Goal: Find specific page/section: Find specific page/section

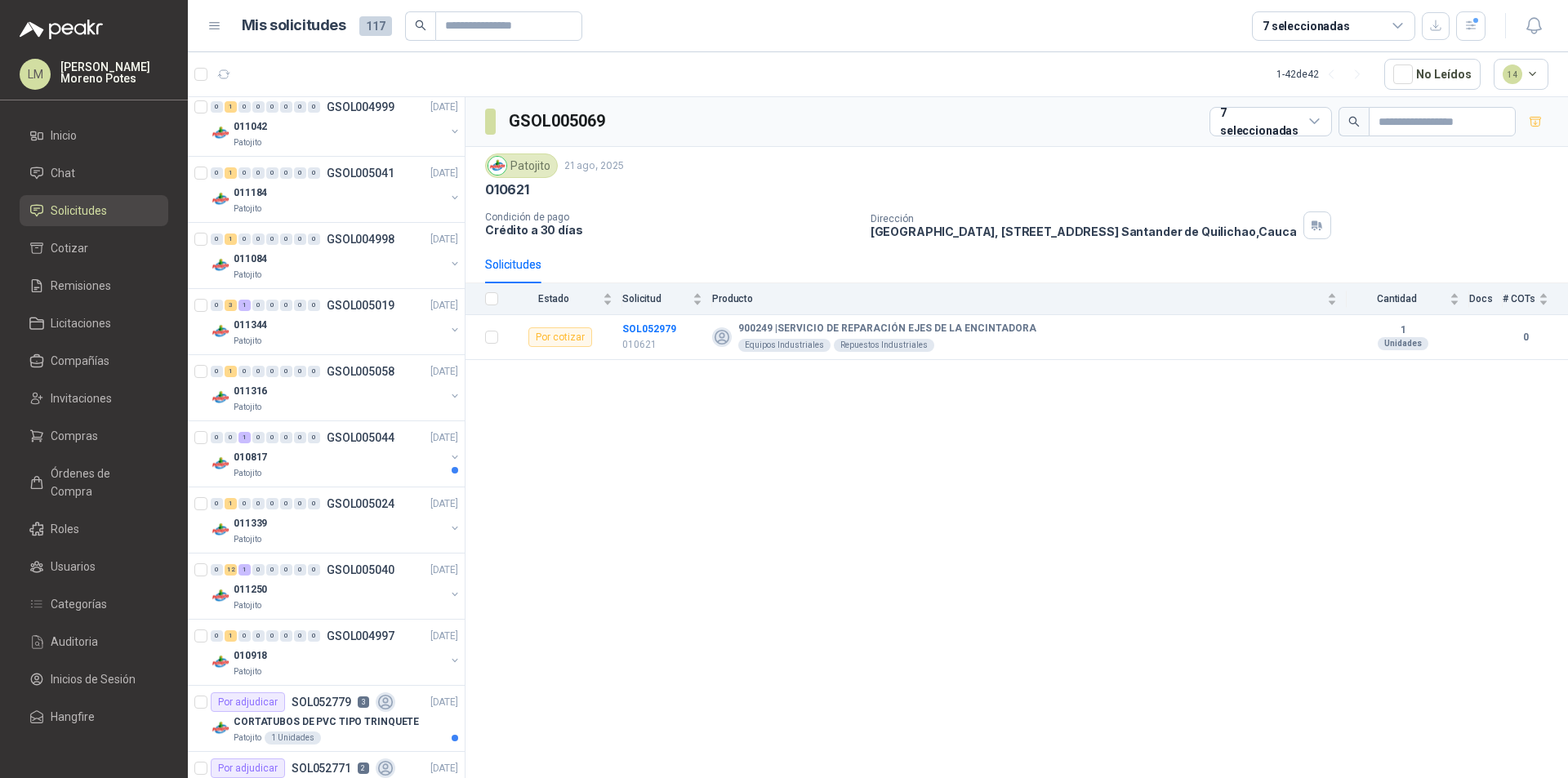
scroll to position [490, 0]
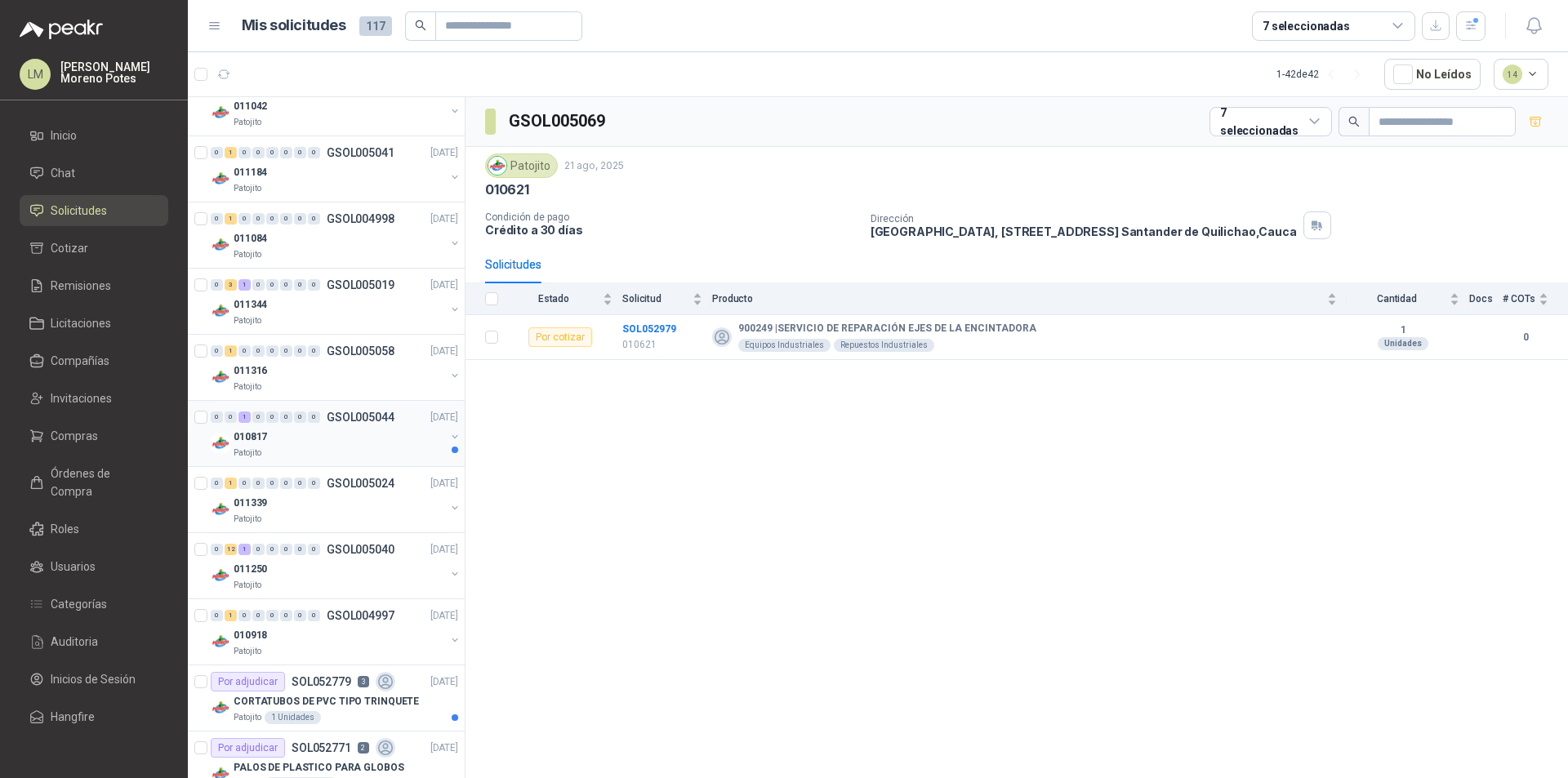
click at [354, 442] on div "010817" at bounding box center [338, 436] width 211 height 19
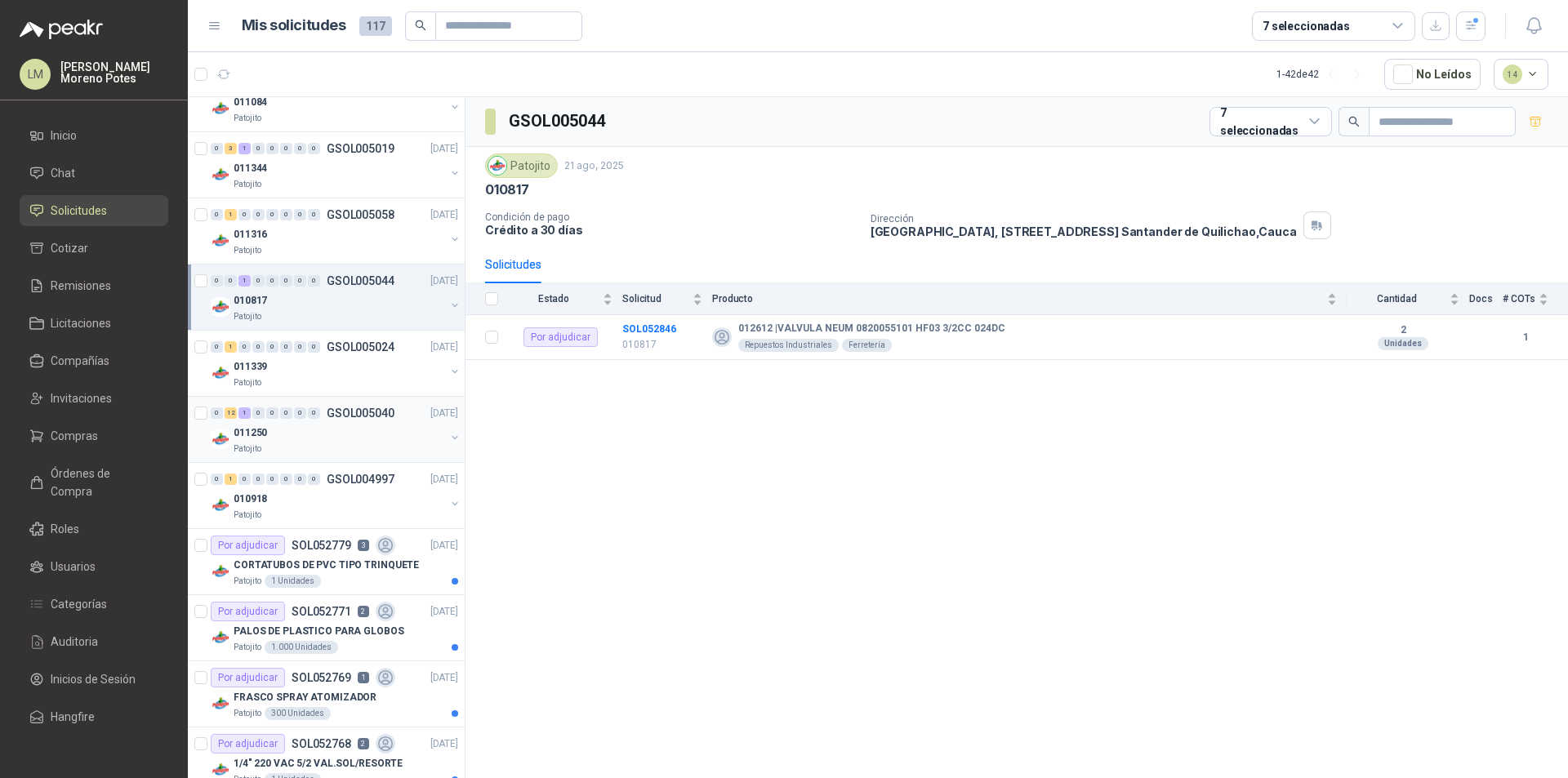
scroll to position [653, 0]
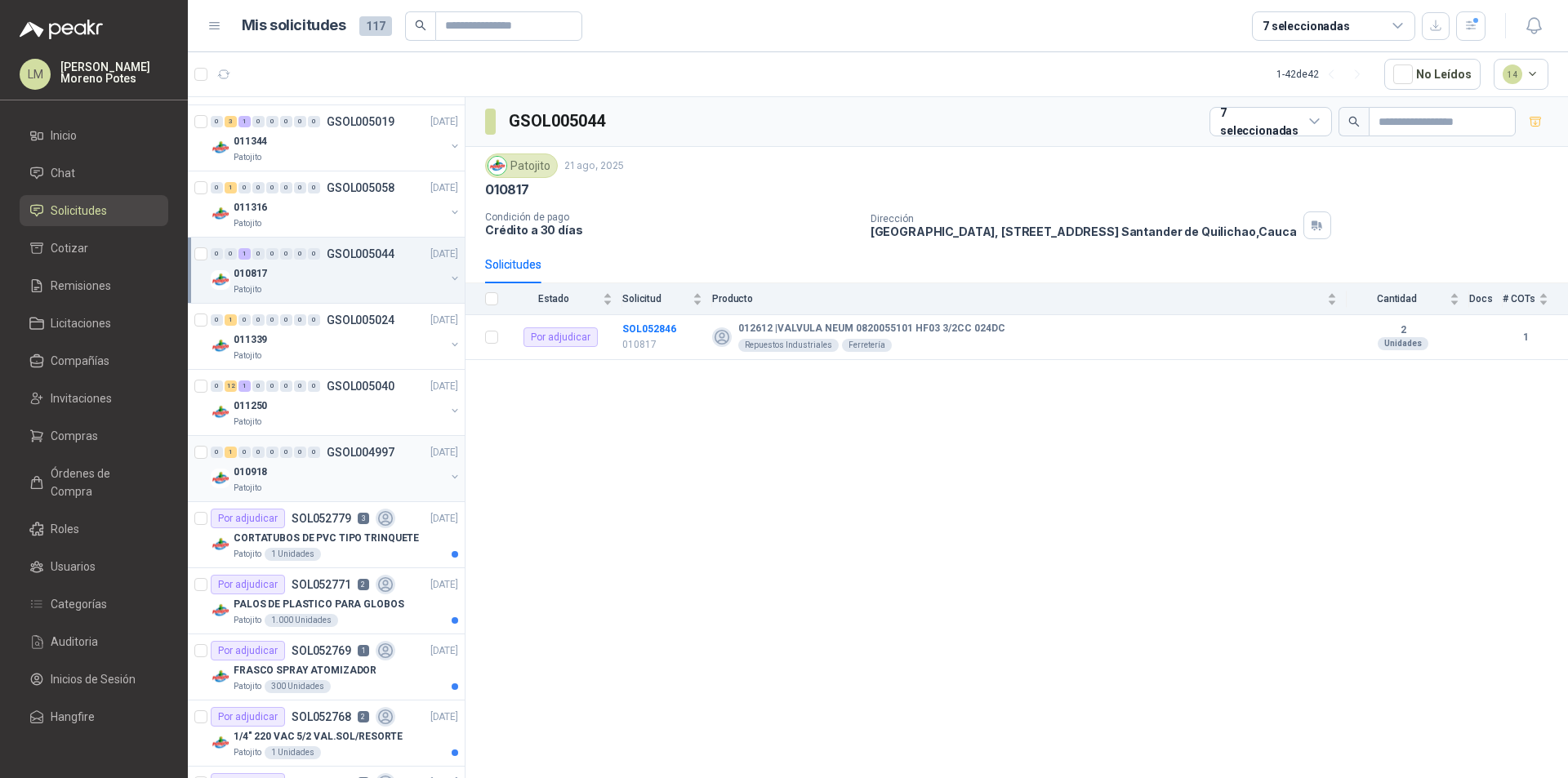
click at [293, 475] on div "010918" at bounding box center [338, 471] width 211 height 19
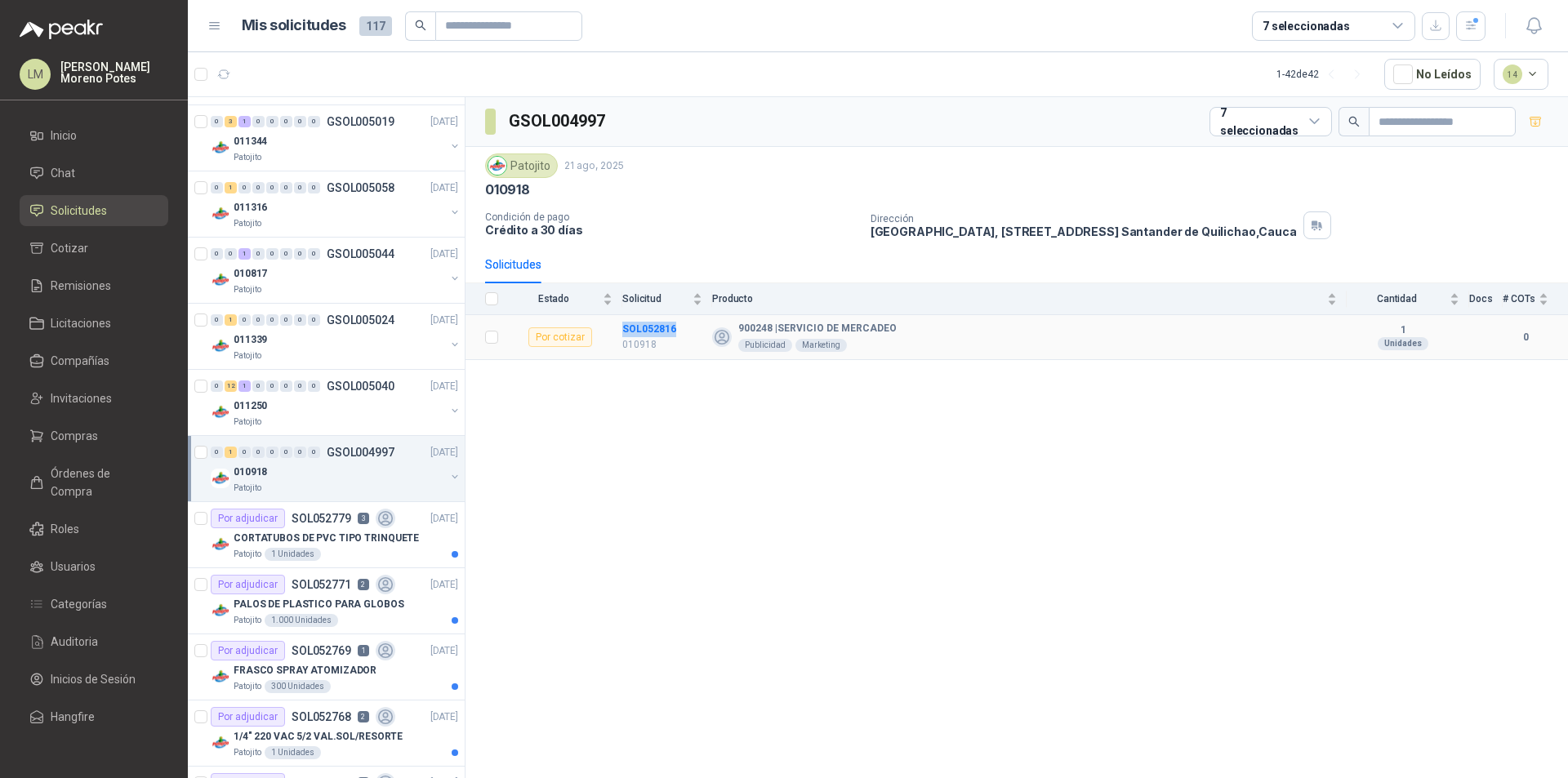
drag, startPoint x: 686, startPoint y: 336, endPoint x: 611, endPoint y: 330, distance: 75.2
click at [611, 330] on tr "Por cotizar SOL052816 010918 900248 | SERVICIO DE MERCADEO Publicidad Marketing…" at bounding box center [1017, 337] width 1103 height 45
copy tr "SOL052816"
click at [578, 481] on div "GSOL004997 7 seleccionadas Patojito 21 ago, 2025 010918 Condición de pago Crédi…" at bounding box center [1017, 441] width 1103 height 687
click at [357, 473] on div "010918" at bounding box center [338, 471] width 211 height 19
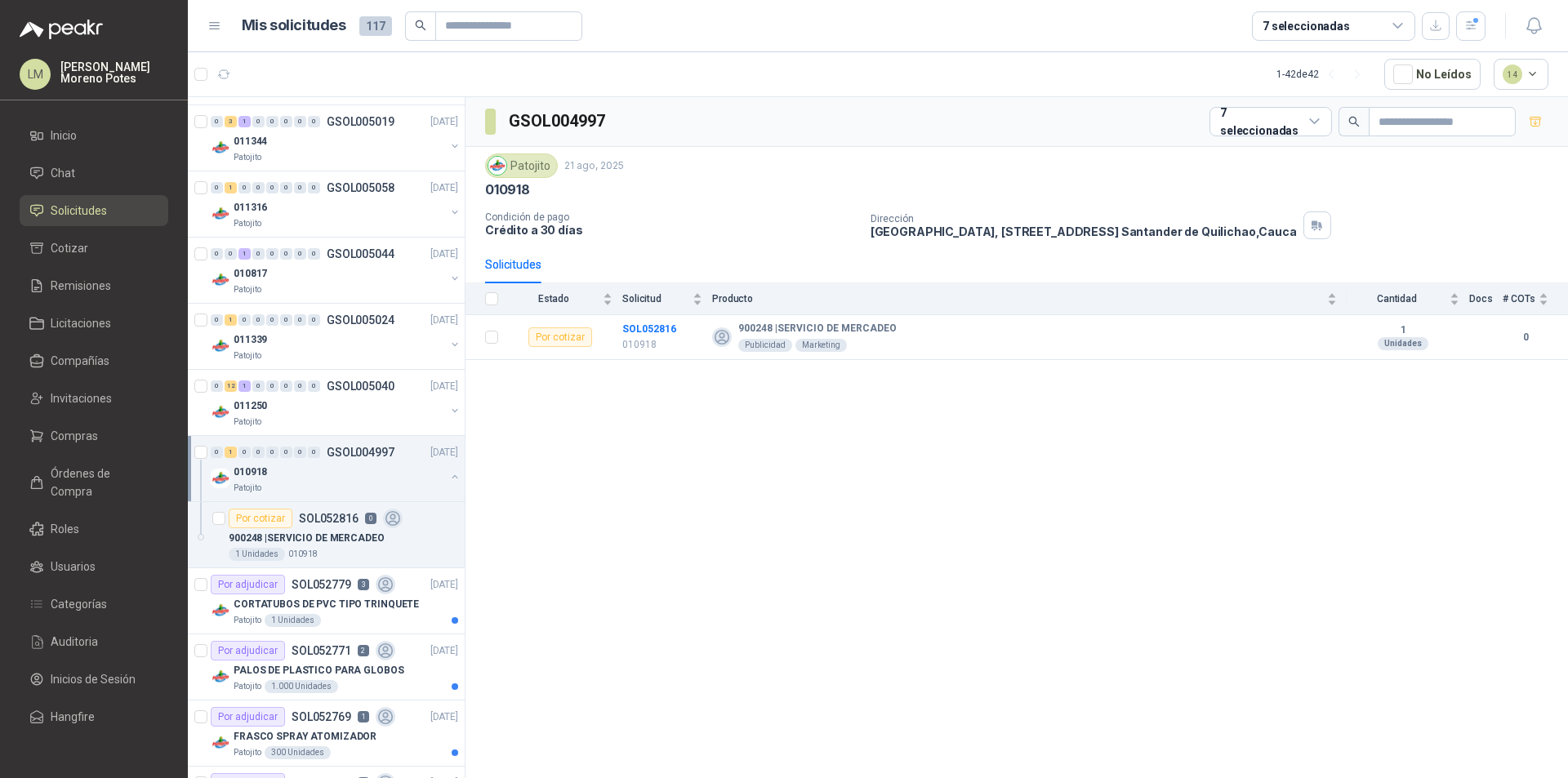
click at [357, 473] on div "010918" at bounding box center [338, 471] width 211 height 19
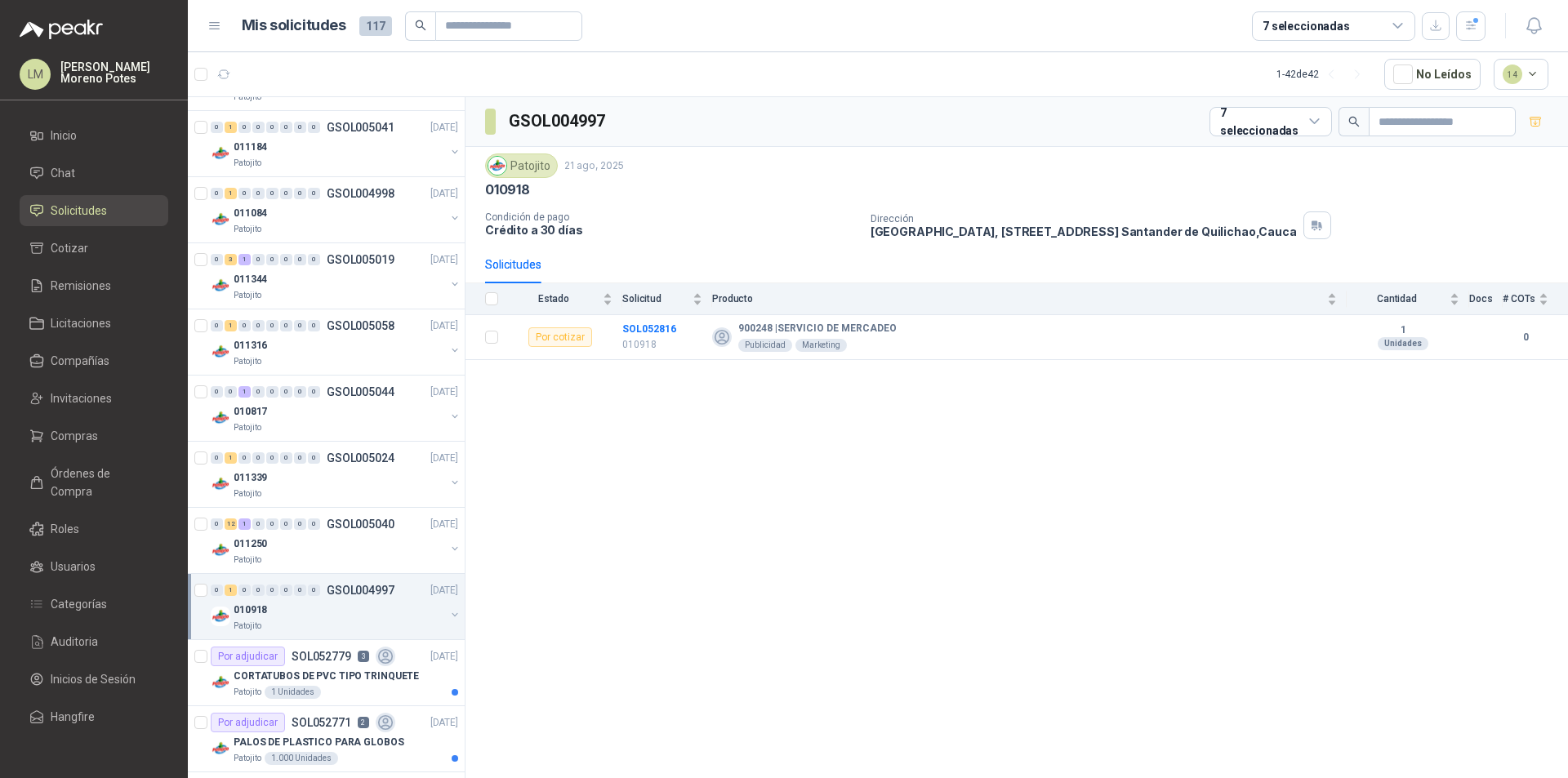
scroll to position [490, 0]
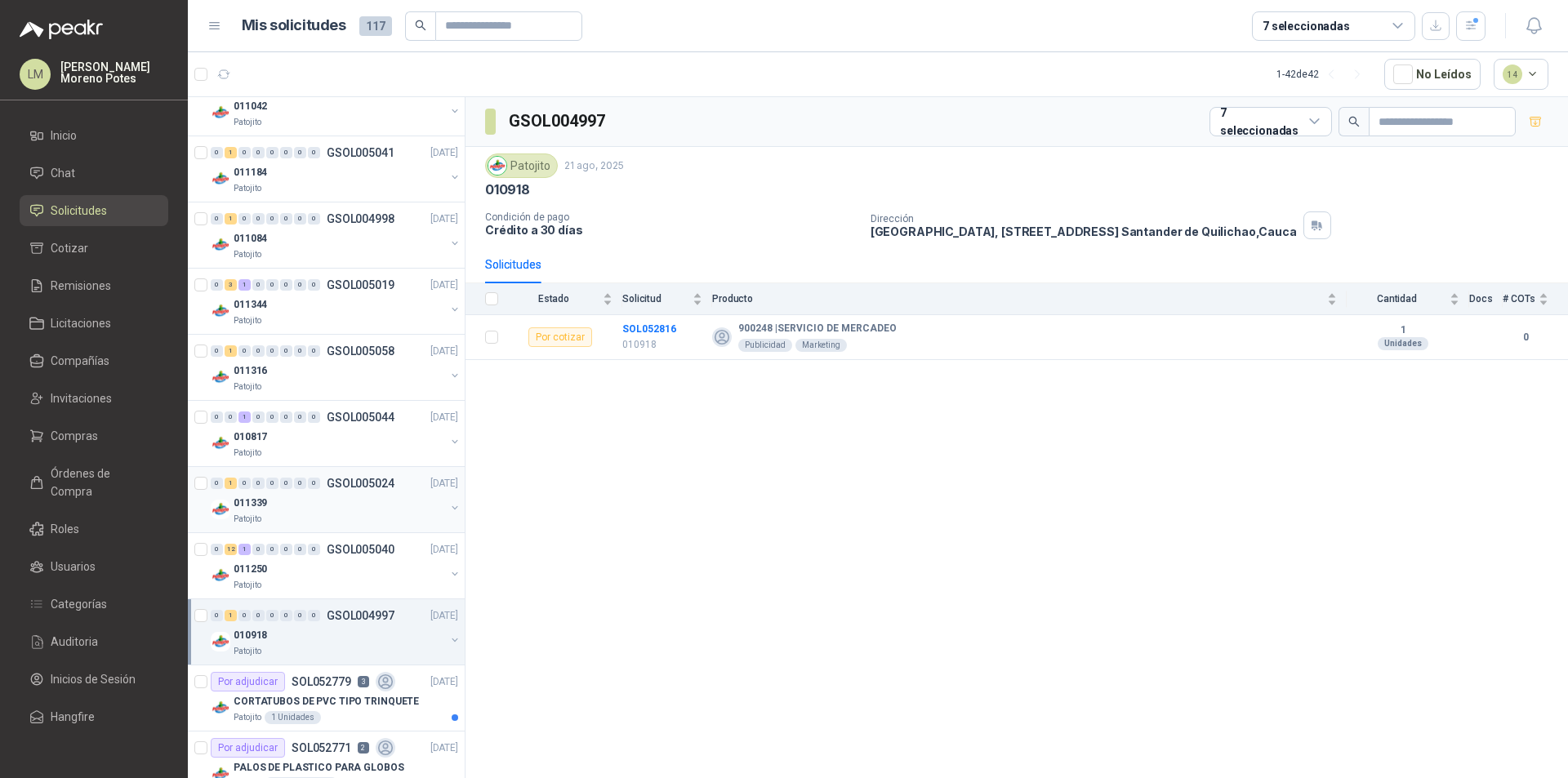
click at [355, 507] on div "011339" at bounding box center [338, 503] width 211 height 19
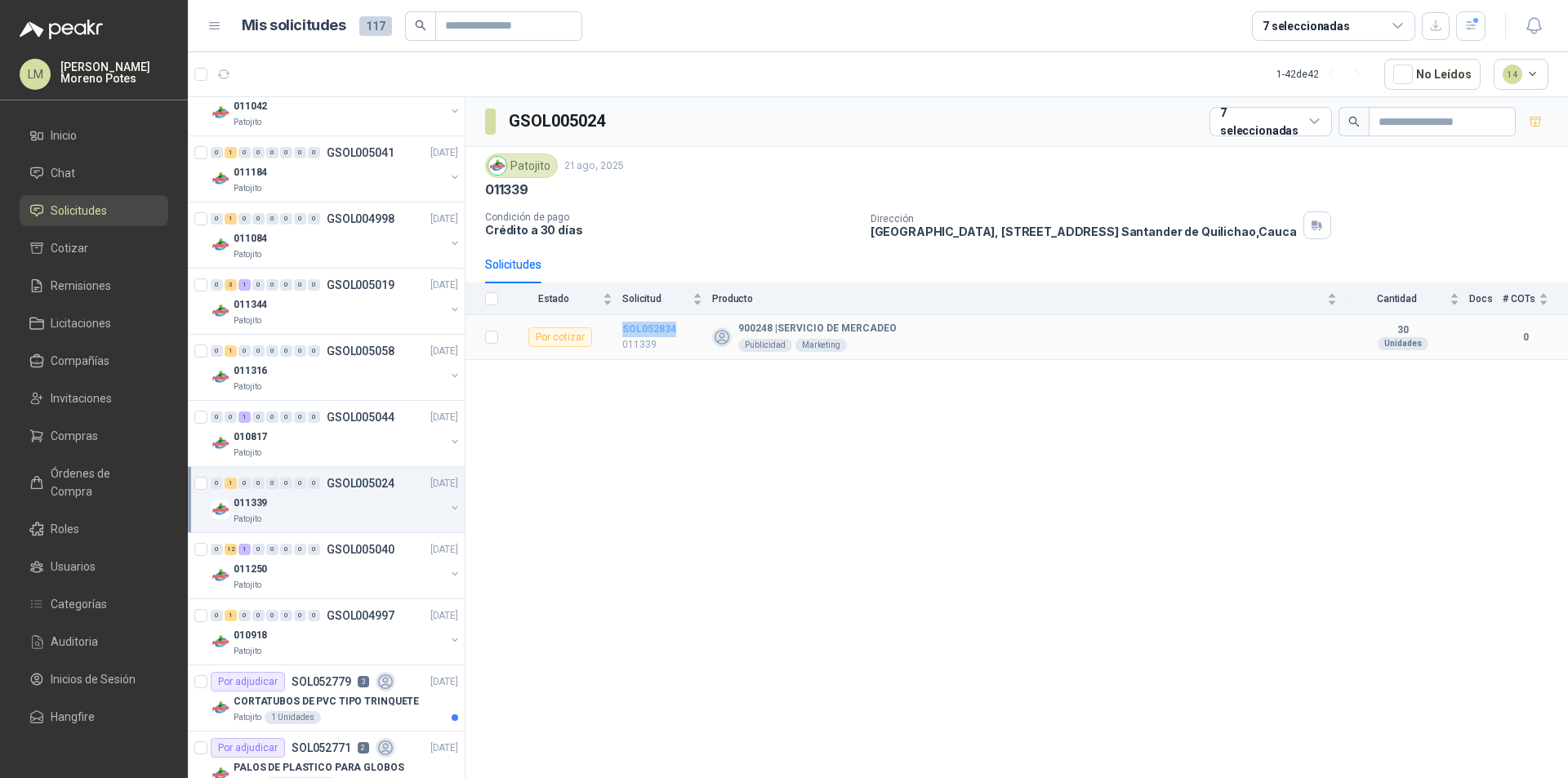
drag, startPoint x: 679, startPoint y: 330, endPoint x: 622, endPoint y: 329, distance: 57.0
click at [622, 329] on td "SOL052834 011339" at bounding box center [667, 337] width 89 height 45
copy b "SOL052834"
click at [926, 555] on div "GSOL005024 7 seleccionadas Patojito 21 ago, 2025 011339 Condición de pago Crédi…" at bounding box center [1017, 441] width 1103 height 687
click at [621, 491] on div "GSOL005024 7 seleccionadas Patojito 21 ago, 2025 011339 Condición de pago Crédi…" at bounding box center [1017, 441] width 1103 height 687
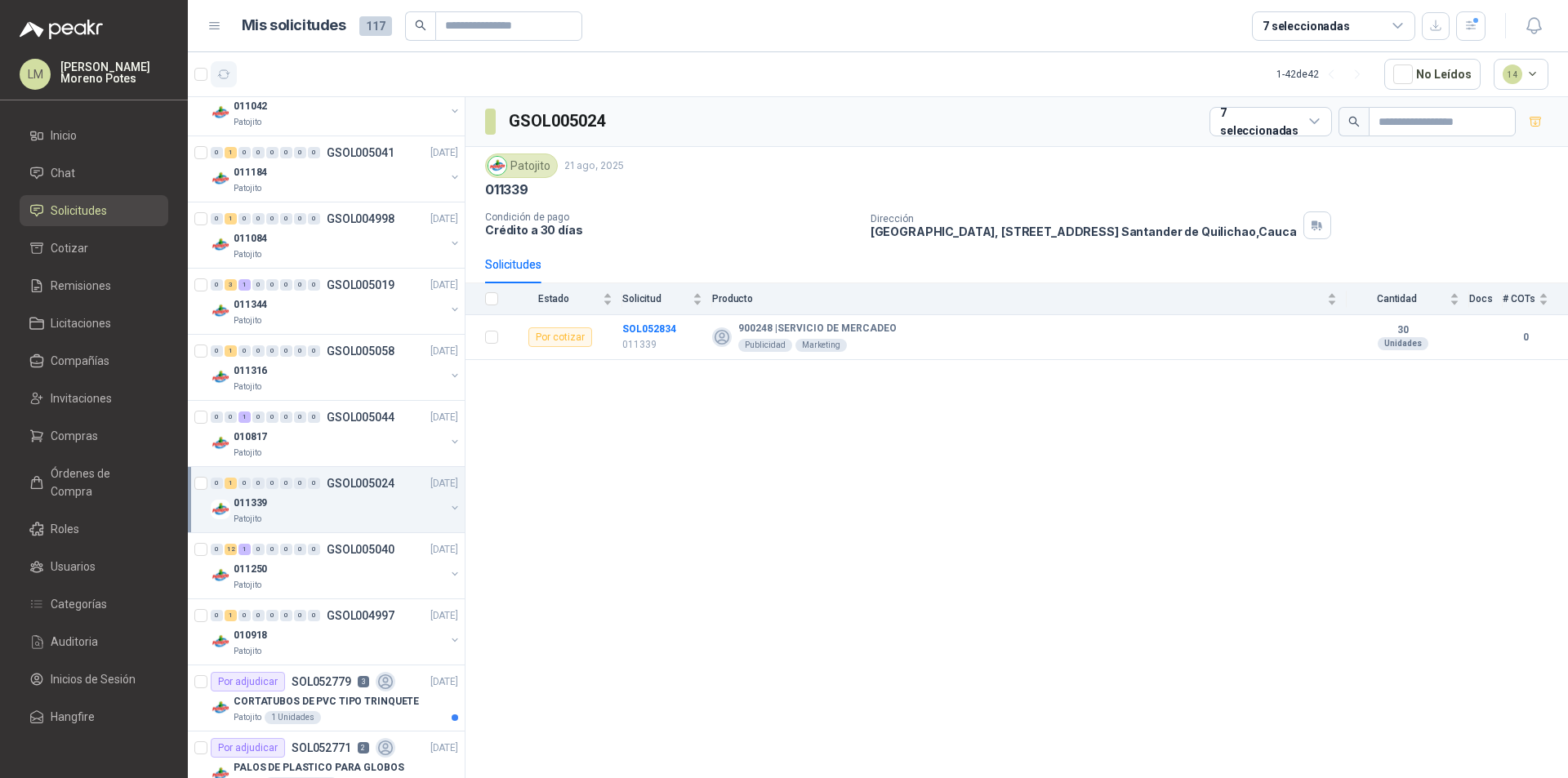
click at [235, 71] on button "button" at bounding box center [223, 74] width 26 height 26
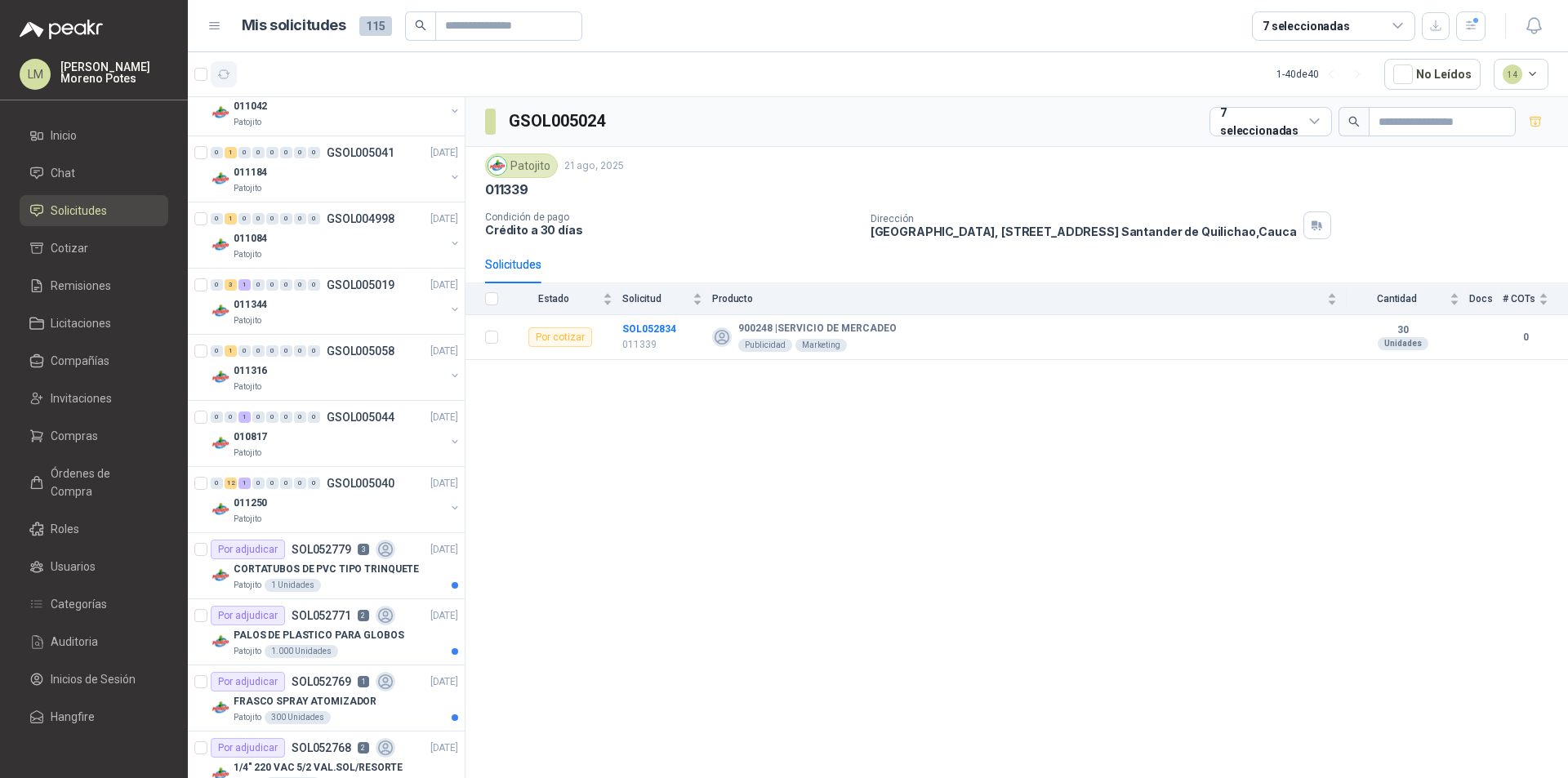
click at [228, 71] on icon "button" at bounding box center [224, 74] width 12 height 8
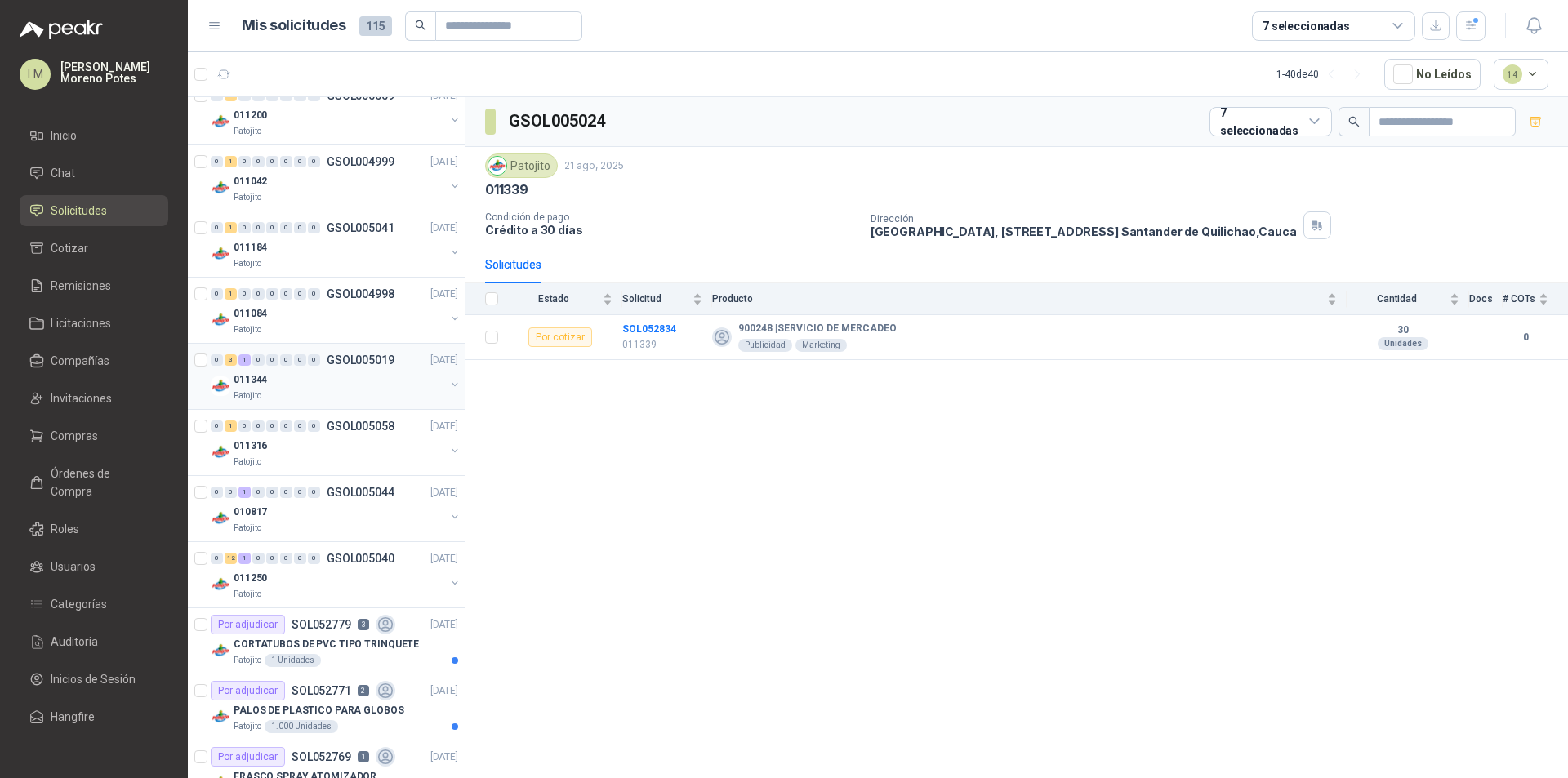
scroll to position [327, 0]
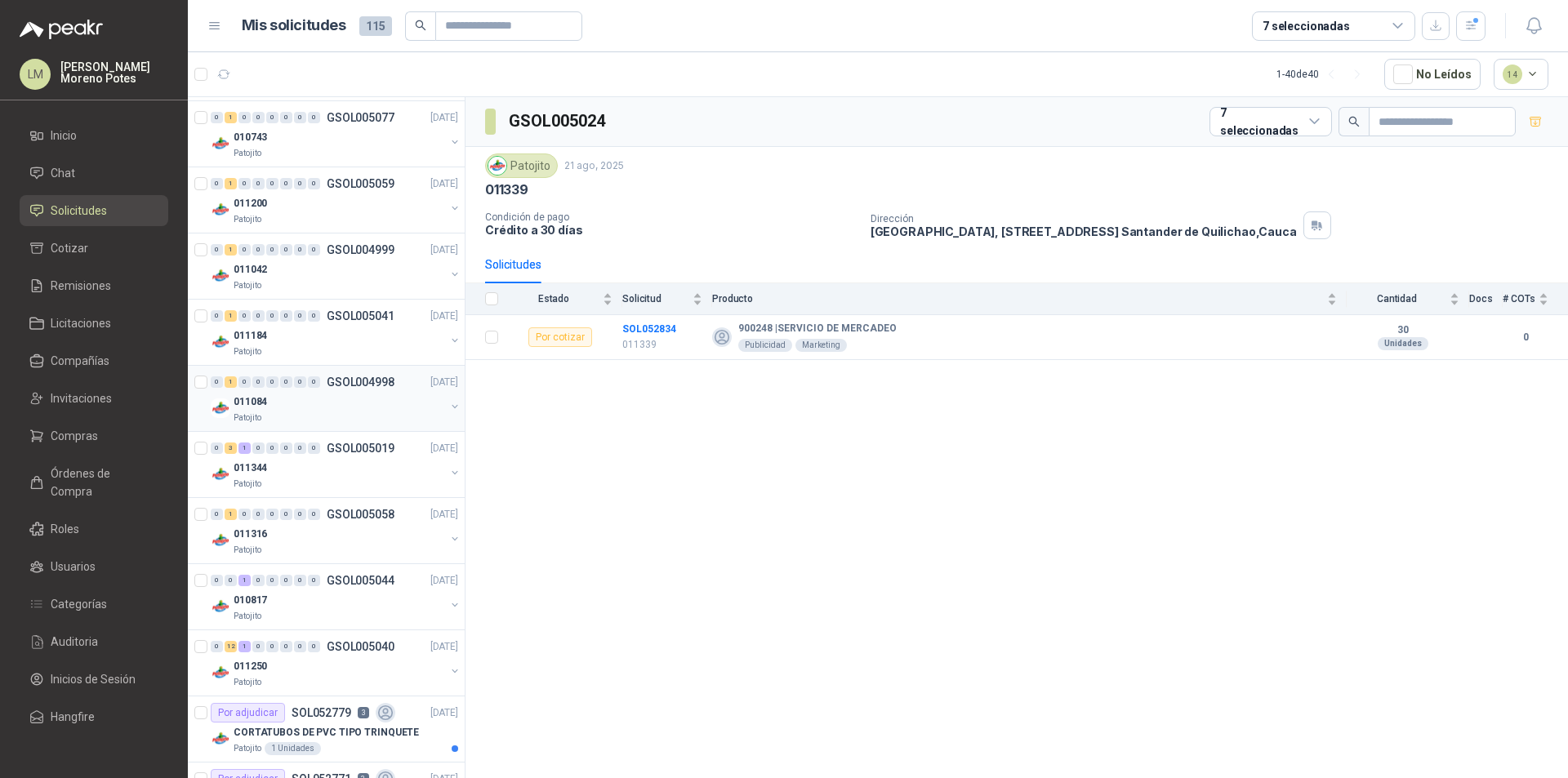
click at [321, 402] on div "011084" at bounding box center [338, 401] width 211 height 19
click at [340, 350] on div "Patojito" at bounding box center [338, 351] width 211 height 13
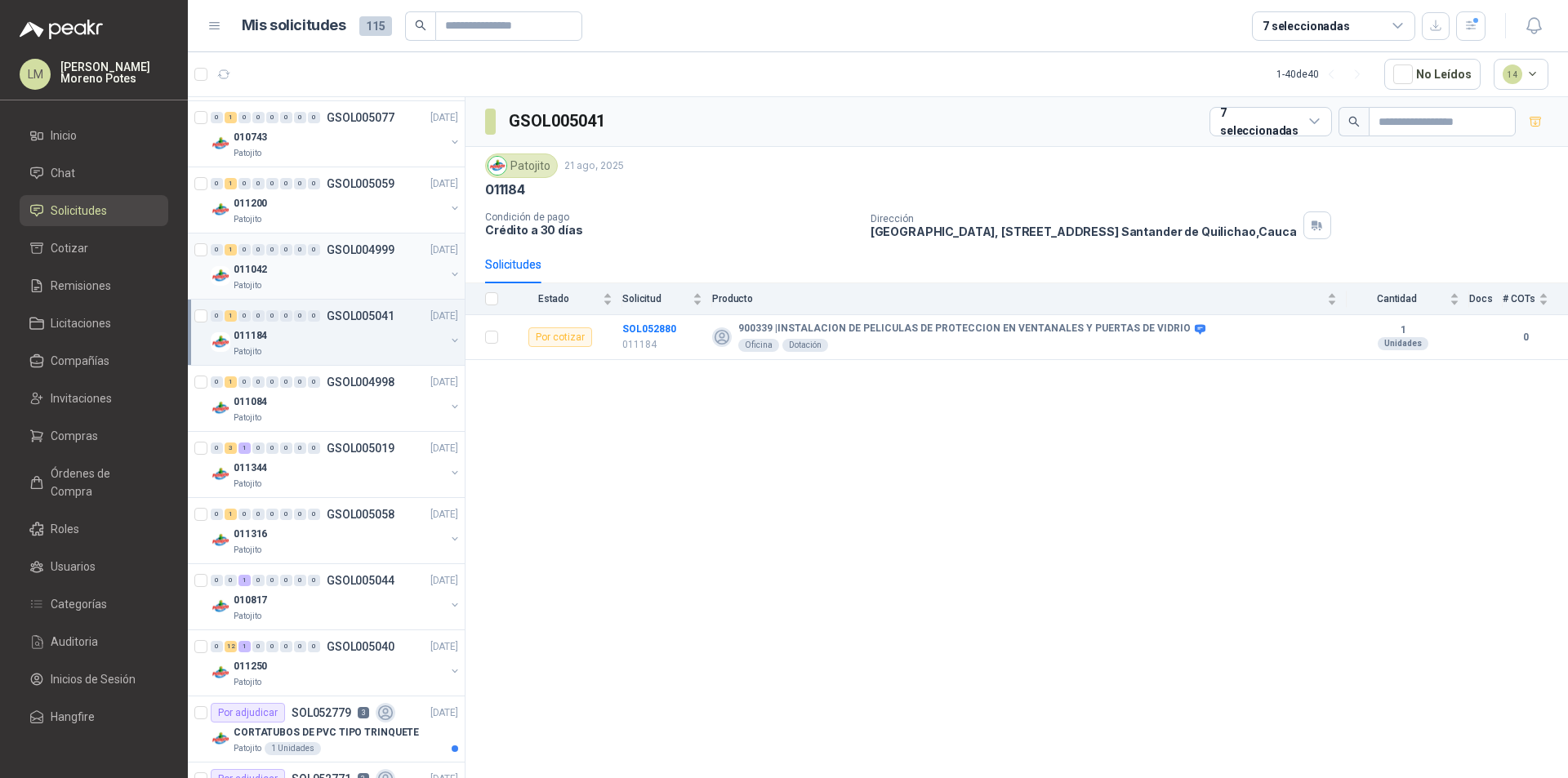
click at [336, 281] on div "Patojito" at bounding box center [338, 286] width 211 height 13
